Goal: Navigation & Orientation: Find specific page/section

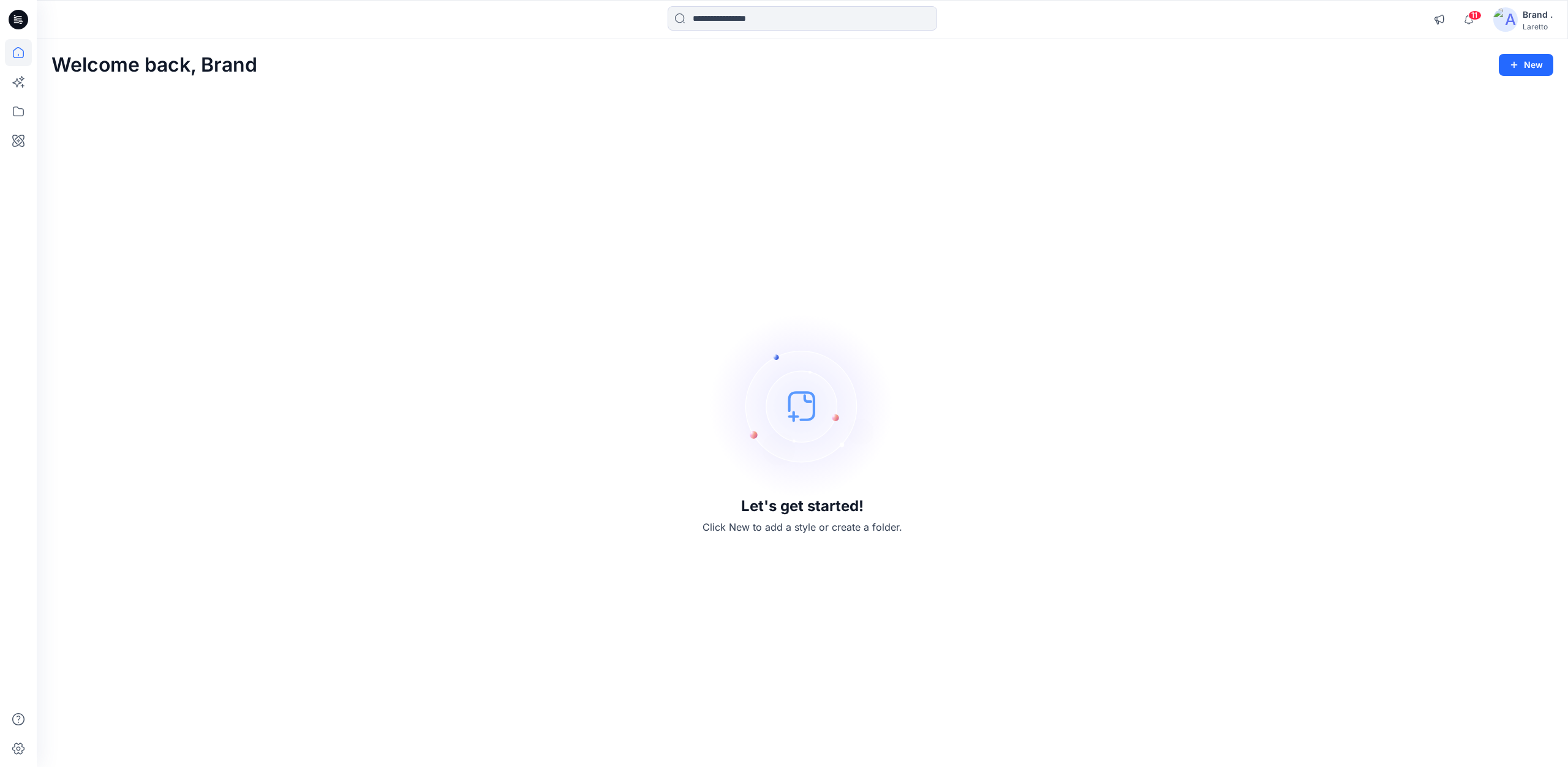
click at [31, 20] on div at bounding box center [18, 20] width 39 height 39
click at [18, 48] on icon at bounding box center [18, 53] width 27 height 27
click at [18, 18] on icon at bounding box center [18, 19] width 20 height 20
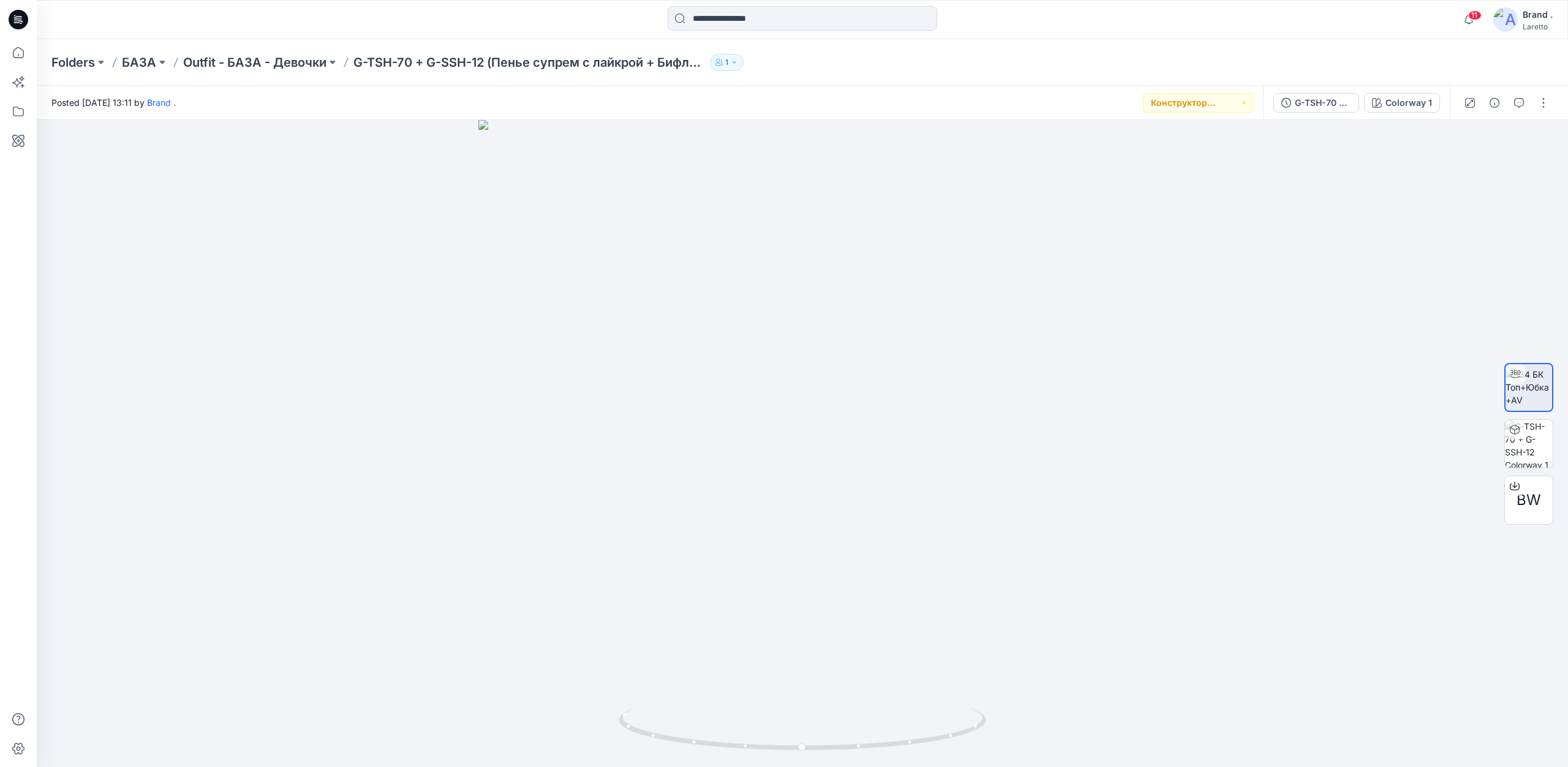
click at [10, 22] on icon at bounding box center [18, 19] width 20 height 20
